Goal: Find specific page/section: Find specific page/section

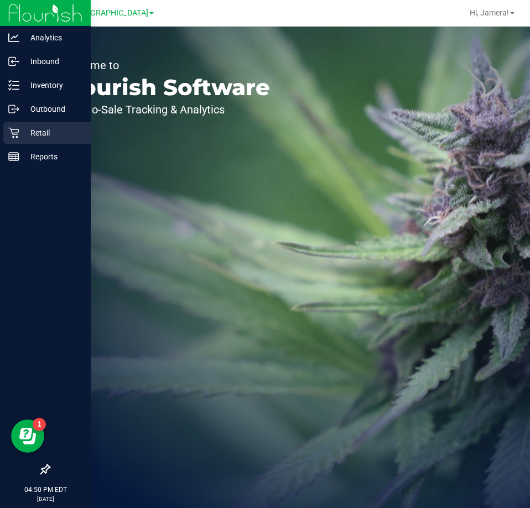
click at [24, 134] on p "Retail" at bounding box center [52, 132] width 66 height 13
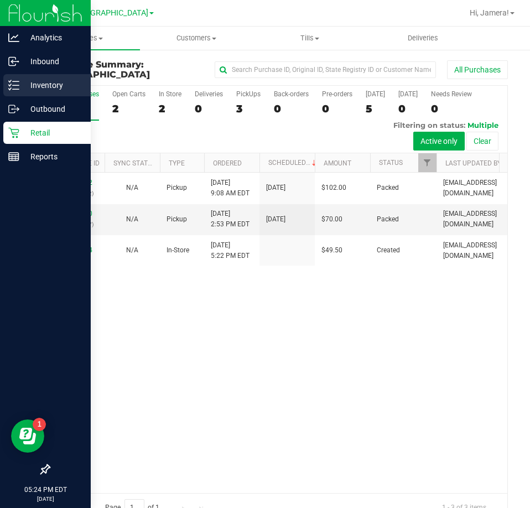
click at [18, 76] on div "Inventory" at bounding box center [46, 85] width 87 height 22
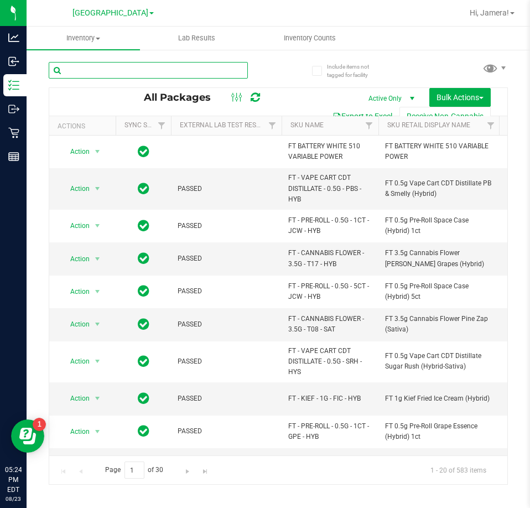
click at [148, 68] on input "text" at bounding box center [148, 70] width 199 height 17
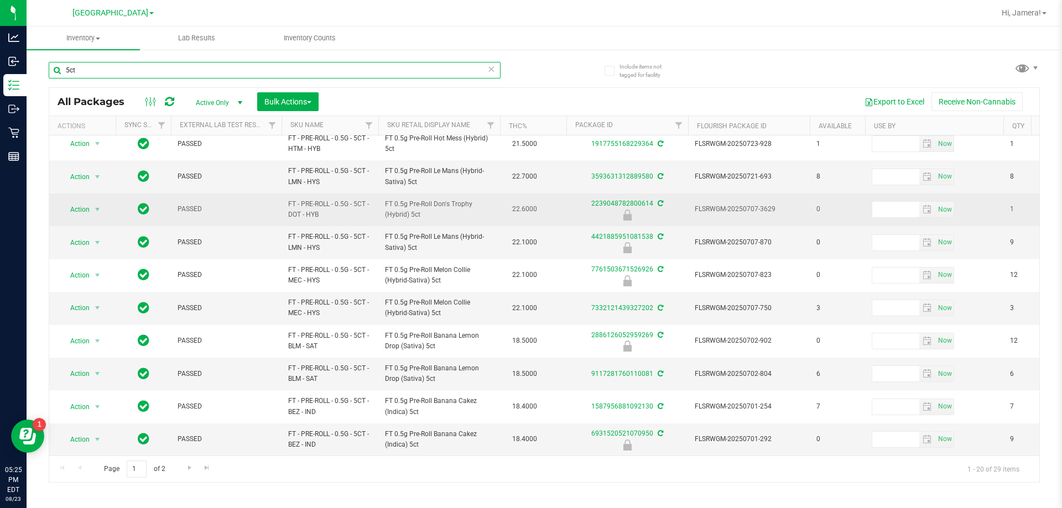
scroll to position [345, 0]
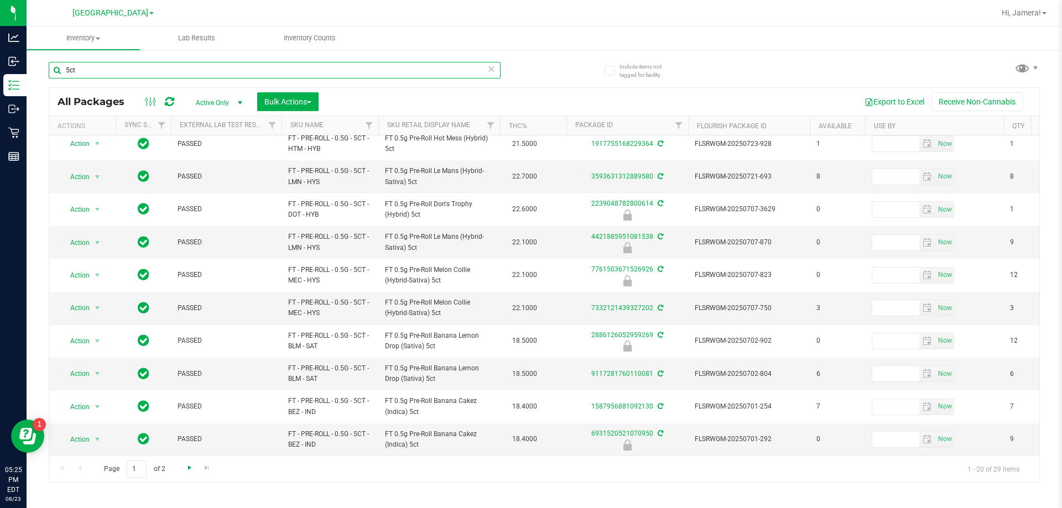
type input "5ct"
click at [189, 467] on span "Go to the next page" at bounding box center [189, 468] width 9 height 9
